Goal: Information Seeking & Learning: Learn about a topic

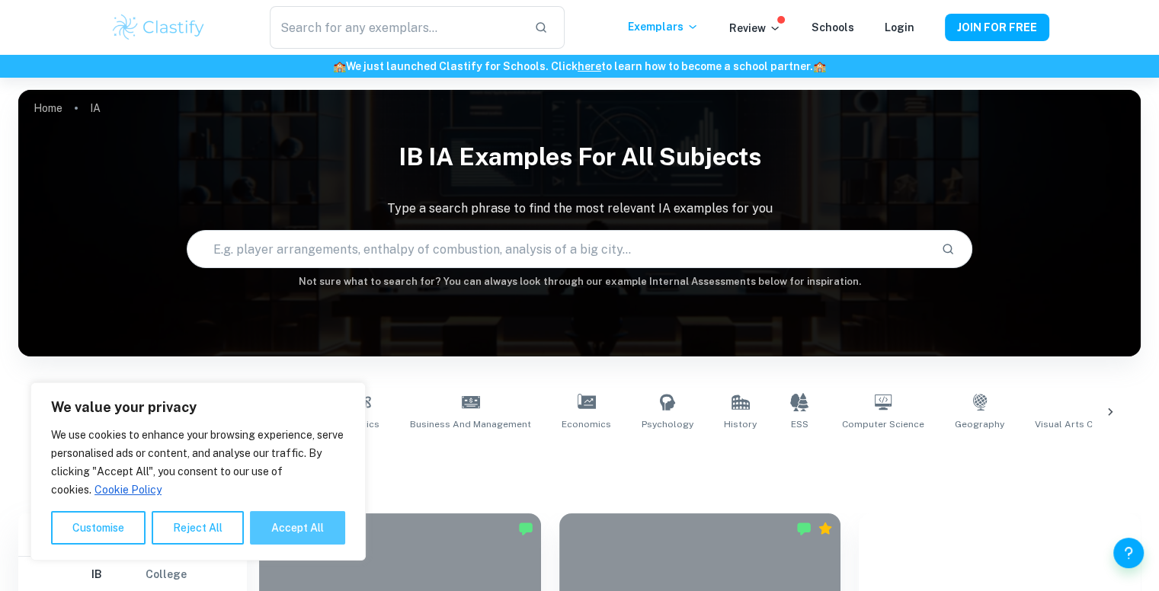
click at [277, 524] on button "Accept All" at bounding box center [297, 528] width 95 height 34
checkbox input "true"
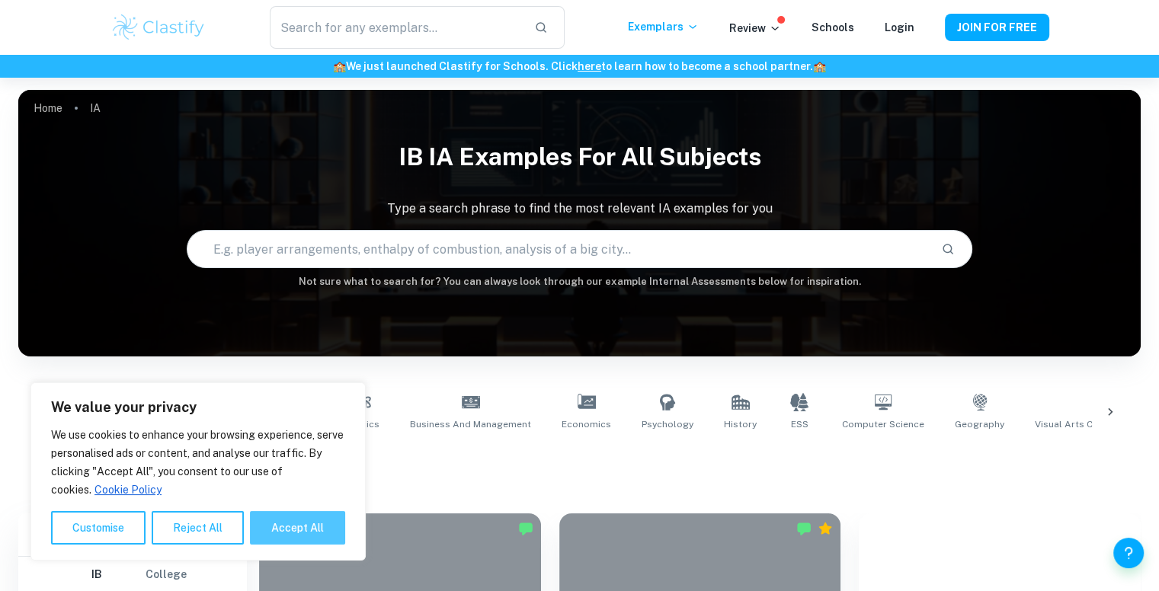
checkbox input "true"
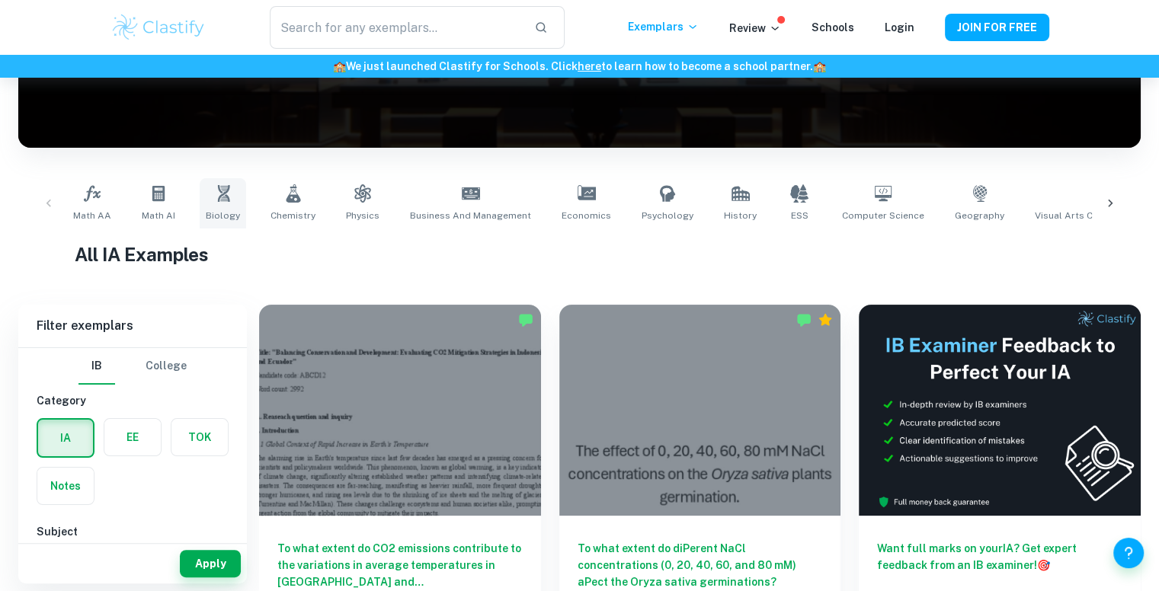
scroll to position [82, 0]
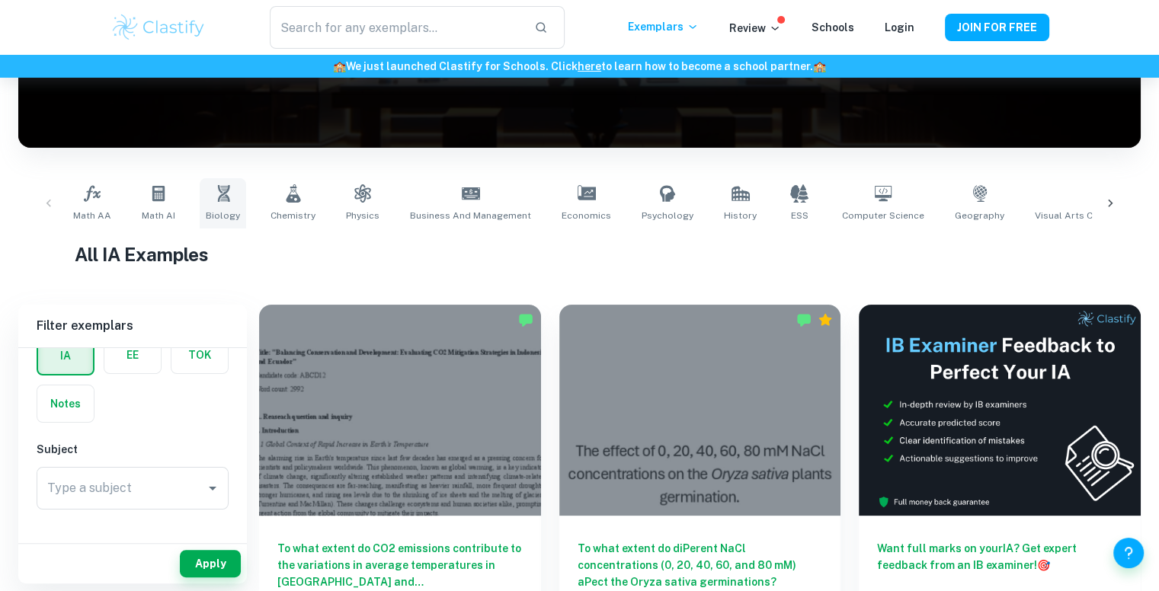
click at [214, 195] on icon at bounding box center [223, 193] width 18 height 18
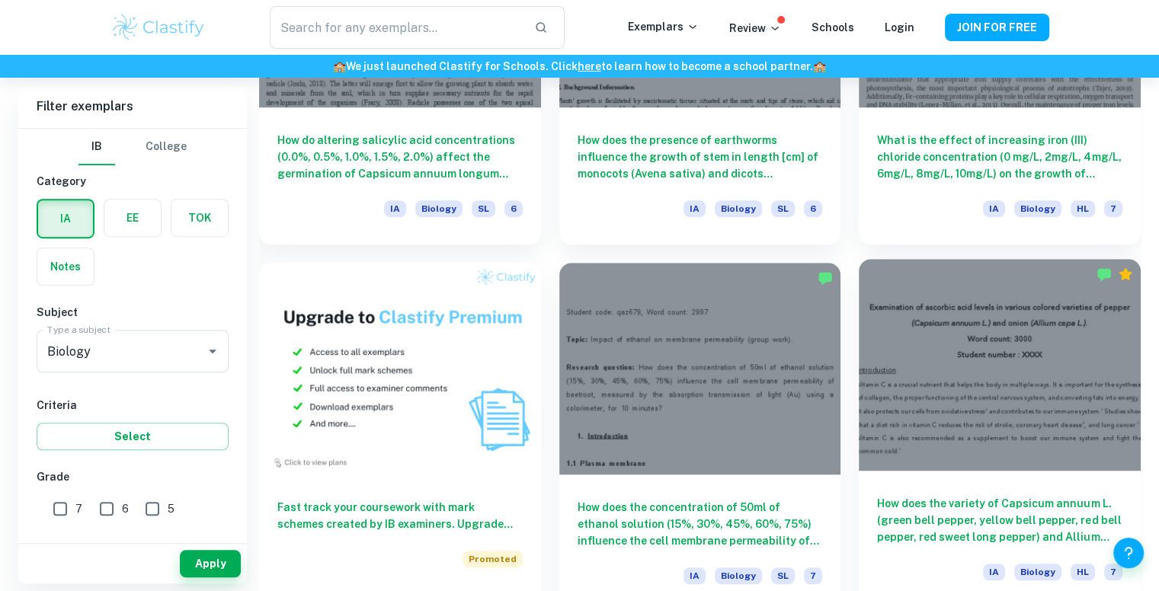
scroll to position [983, 0]
click at [918, 415] on div at bounding box center [1000, 365] width 282 height 211
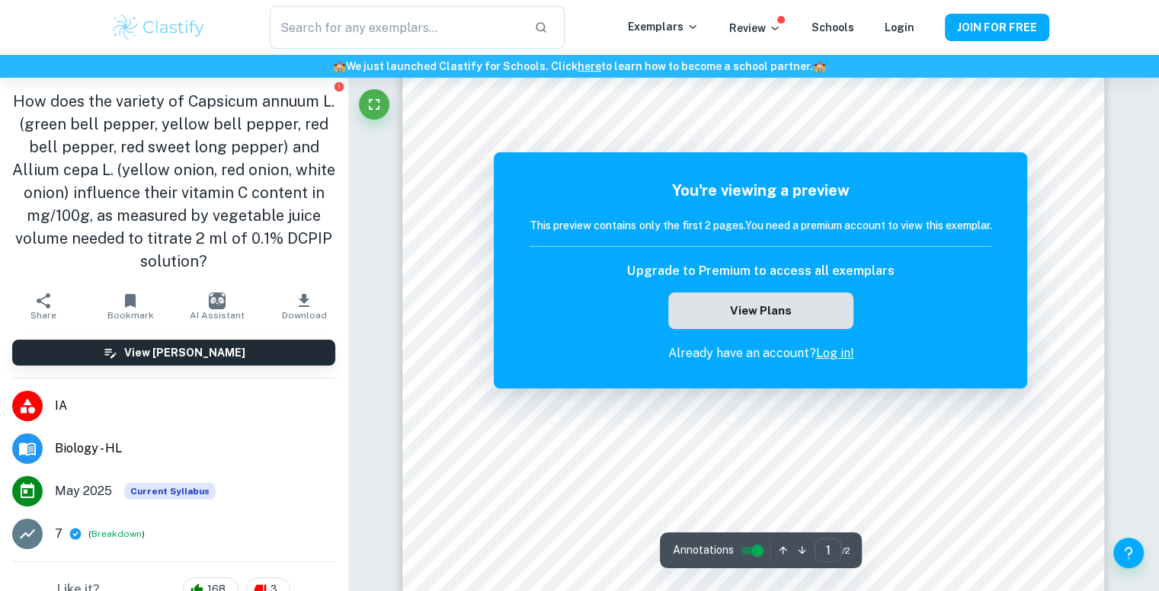
scroll to position [372, 0]
click at [793, 306] on button "View Plans" at bounding box center [760, 311] width 184 height 37
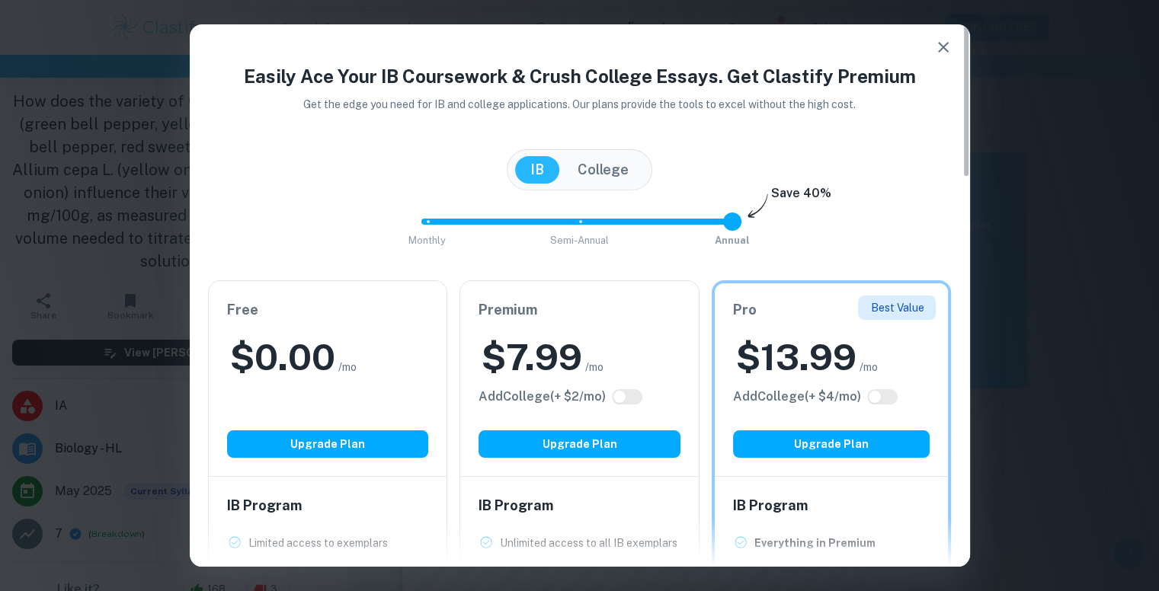
click at [948, 43] on icon "button" at bounding box center [943, 47] width 18 height 18
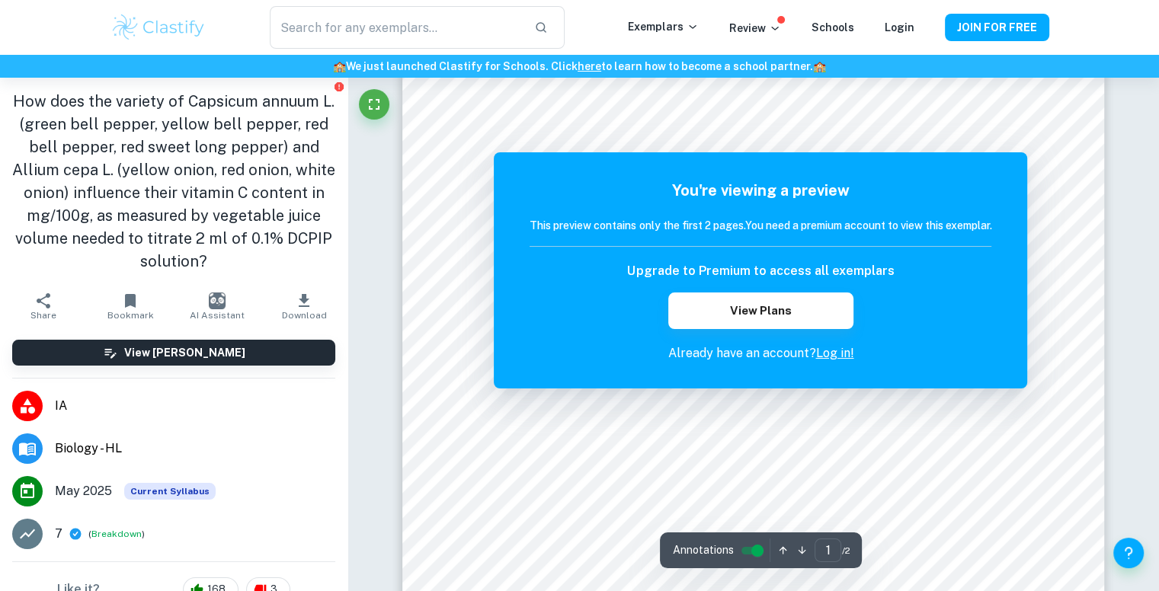
scroll to position [377, 0]
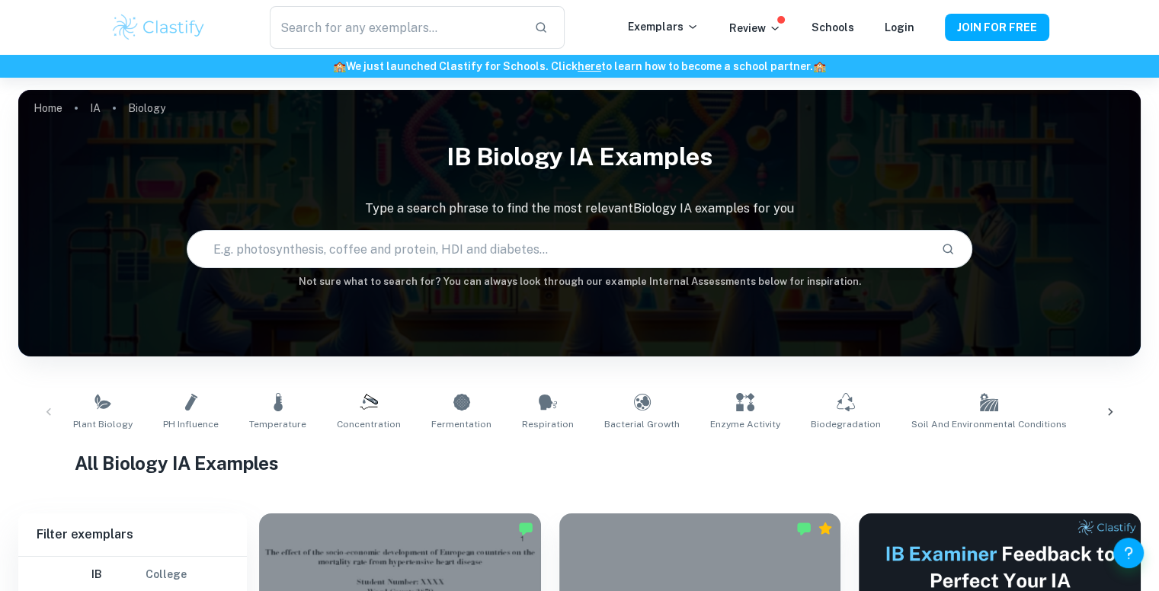
scroll to position [317, 0]
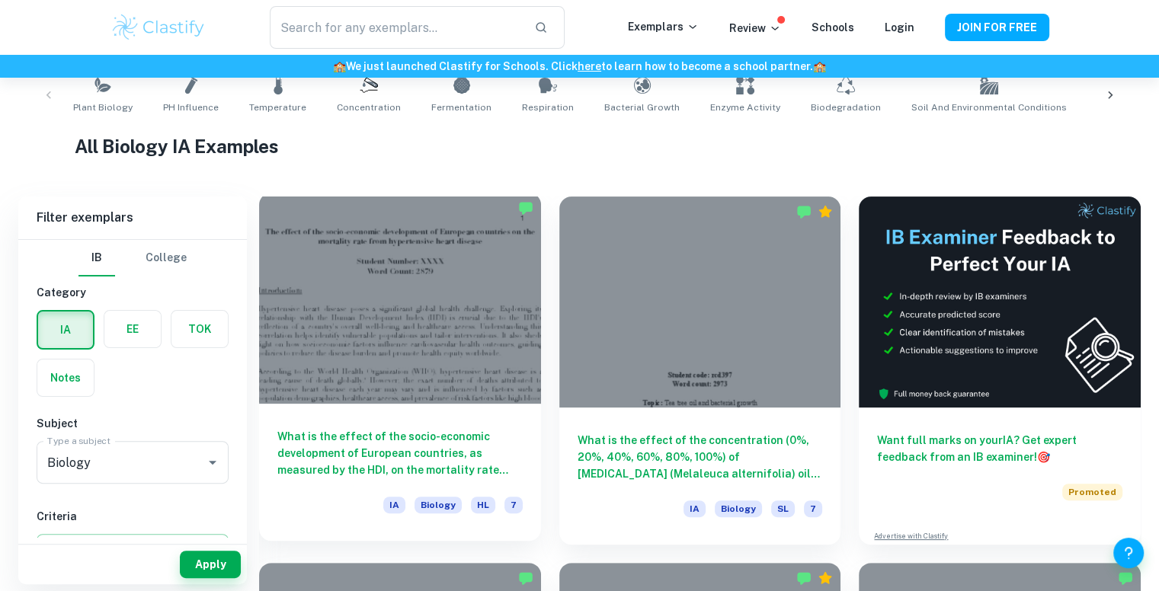
click at [457, 304] on div at bounding box center [400, 298] width 282 height 211
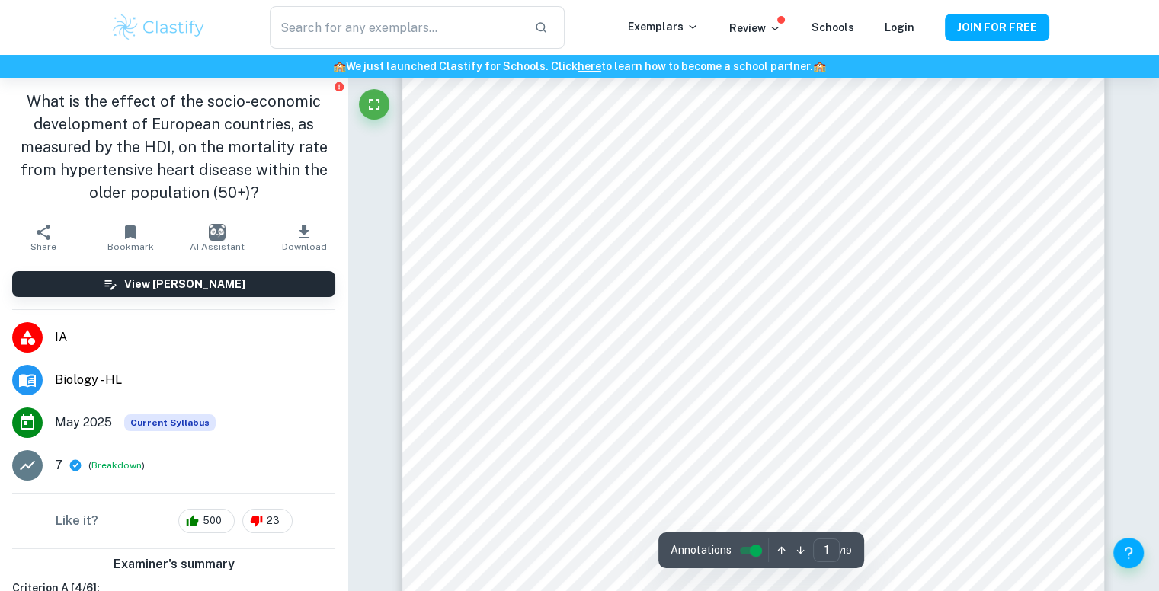
scroll to position [406, 0]
